Goal: Check status: Check status

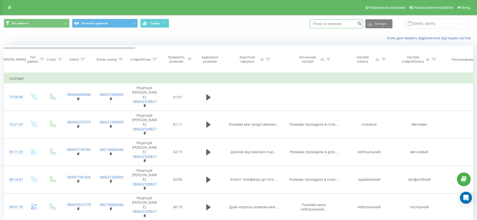
click at [342, 21] on input at bounding box center [335, 23] width 53 height 9
type input "380931133641"
click at [361, 24] on icon "submit" at bounding box center [359, 22] width 4 height 3
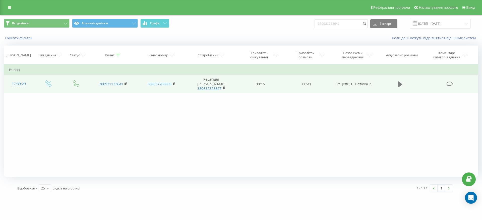
click at [399, 81] on icon at bounding box center [400, 84] width 5 height 6
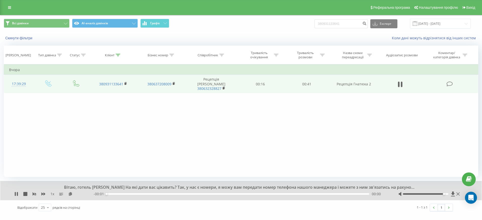
click at [442, 194] on div at bounding box center [426, 195] width 46 height 2
click at [14, 192] on div "Вітаю, готель Джем. На які дати вас цікавить? Так, у нас є номери, я можу вам п…" at bounding box center [240, 190] width 481 height 19
click at [20, 193] on div "1 x" at bounding box center [53, 194] width 79 height 5
click at [16, 193] on icon at bounding box center [15, 194] width 1 height 4
click at [102, 163] on div "Фільтрувати за умовою Дорівнює Введіть значення Скасувати OK Фільтрувати за умо…" at bounding box center [241, 120] width 474 height 113
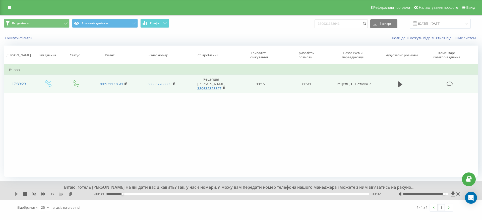
click at [18, 194] on icon at bounding box center [16, 194] width 3 height 4
click at [318, 130] on div "Фільтрувати за умовою Дорівнює Введіть значення Скасувати OK Фільтрувати за умо…" at bounding box center [241, 120] width 474 height 113
click at [133, 194] on div "00:10" at bounding box center [237, 195] width 263 height 2
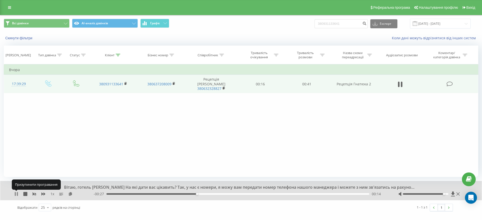
click at [15, 195] on icon at bounding box center [15, 194] width 1 height 4
click at [16, 194] on icon at bounding box center [16, 194] width 3 height 4
click at [320, 160] on div "Фільтрувати за умовою Дорівнює Введіть значення Скасувати OK Фільтрувати за умо…" at bounding box center [241, 120] width 474 height 113
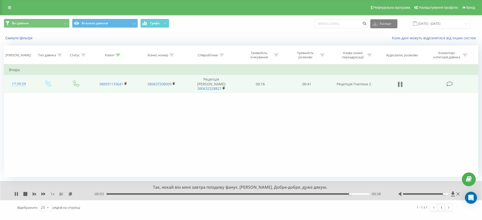
click at [402, 84] on icon at bounding box center [402, 85] width 2 height 6
click at [19, 41] on div "Скинути фільтри Коли дані можуть відрізнятися вiд інших систем" at bounding box center [240, 38] width 481 height 12
click at [19, 38] on button "Скинути фільтри" at bounding box center [19, 38] width 31 height 5
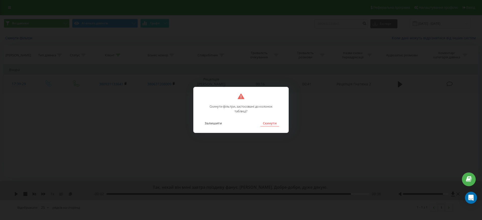
click at [264, 124] on button "Скинути" at bounding box center [269, 123] width 19 height 7
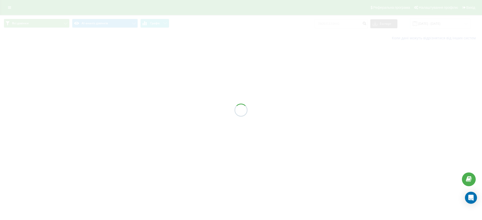
click at [324, 125] on div at bounding box center [241, 110] width 482 height 220
